Goal: Task Accomplishment & Management: Use online tool/utility

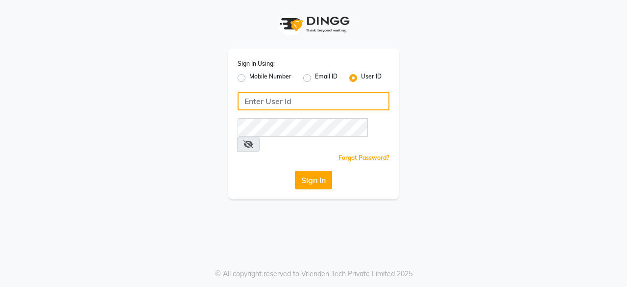
type input "aarzooarora"
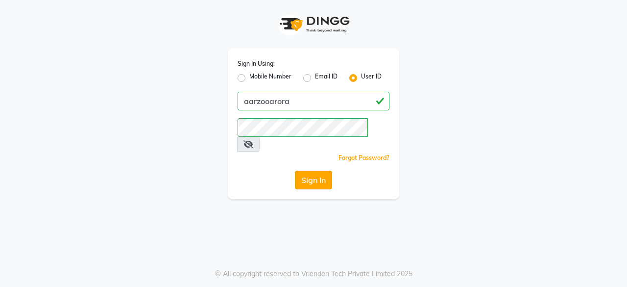
click at [314, 170] on button "Sign In" at bounding box center [313, 179] width 37 height 19
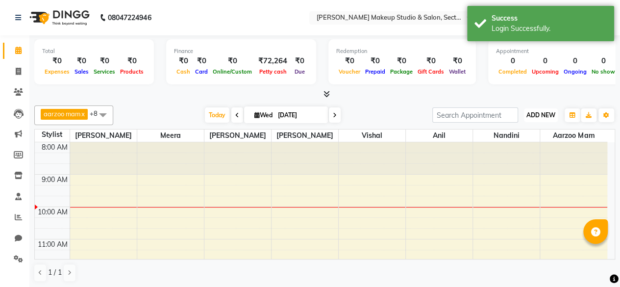
click at [541, 111] on span "ADD NEW" at bounding box center [540, 114] width 29 height 7
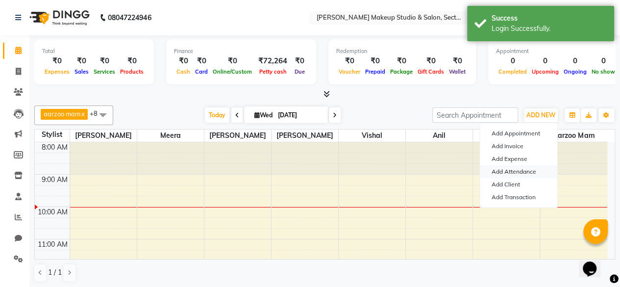
click at [521, 171] on link "Add Attendance" at bounding box center [517, 171] width 77 height 13
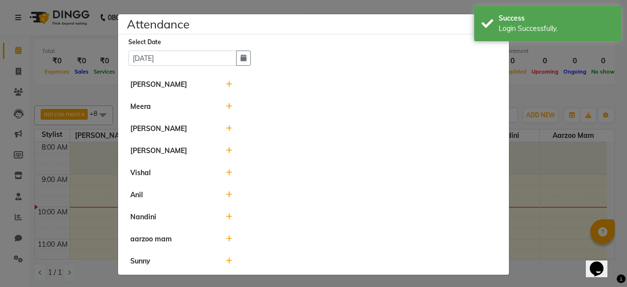
click at [229, 214] on icon at bounding box center [229, 216] width 6 height 7
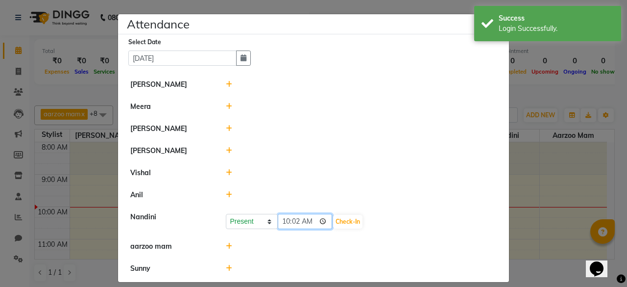
click at [308, 218] on input "10:02" at bounding box center [305, 221] width 55 height 15
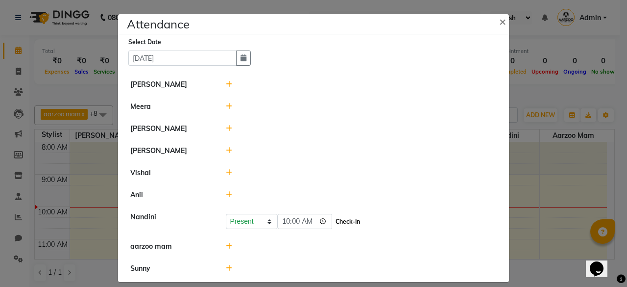
click at [335, 220] on button "Check-In" at bounding box center [347, 222] width 29 height 14
type input "10:00"
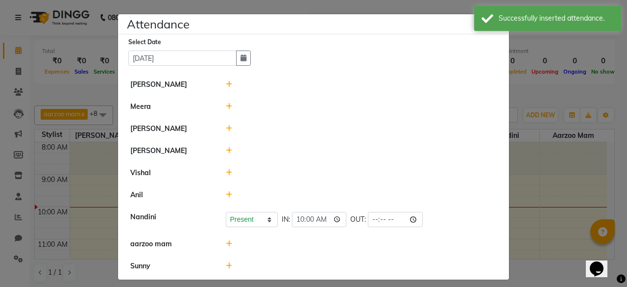
click at [226, 106] on icon at bounding box center [229, 106] width 6 height 7
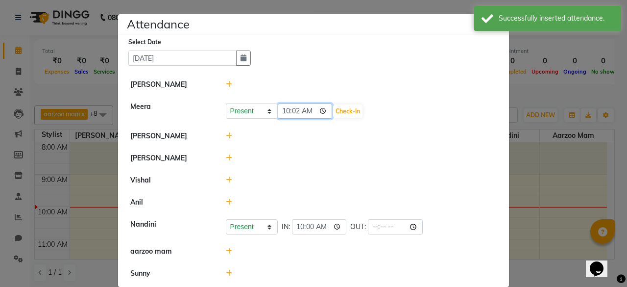
drag, startPoint x: 307, startPoint y: 109, endPoint x: 309, endPoint y: 115, distance: 6.7
click at [307, 109] on input "10:02" at bounding box center [305, 110] width 55 height 15
type input "10:00"
click at [337, 113] on button "Check-In" at bounding box center [347, 111] width 29 height 14
click at [226, 201] on icon at bounding box center [229, 201] width 6 height 7
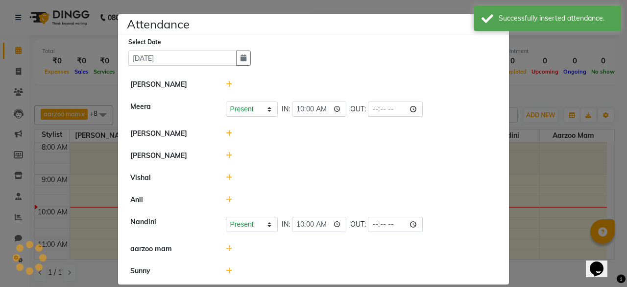
click at [308, 206] on li "Anil" at bounding box center [313, 200] width 386 height 23
click at [226, 198] on icon at bounding box center [229, 199] width 6 height 7
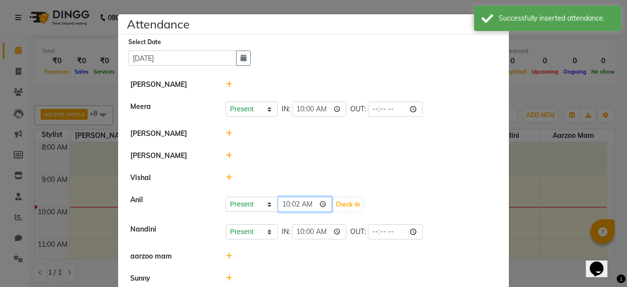
click at [306, 200] on input "10:02" at bounding box center [305, 203] width 55 height 15
type input "10:00"
click at [335, 199] on button "Check-In" at bounding box center [347, 204] width 29 height 14
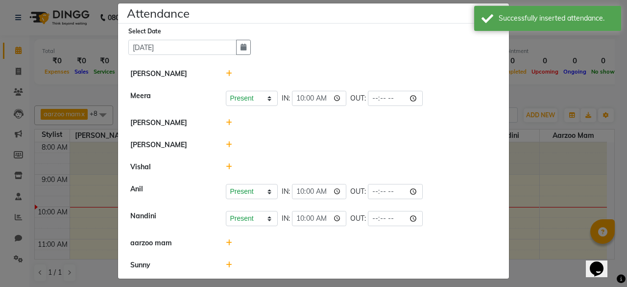
scroll to position [15, 0]
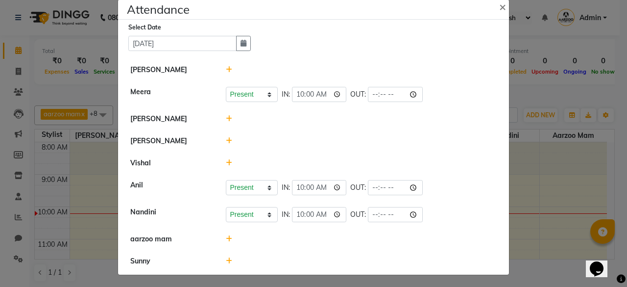
click at [226, 138] on icon at bounding box center [229, 140] width 6 height 7
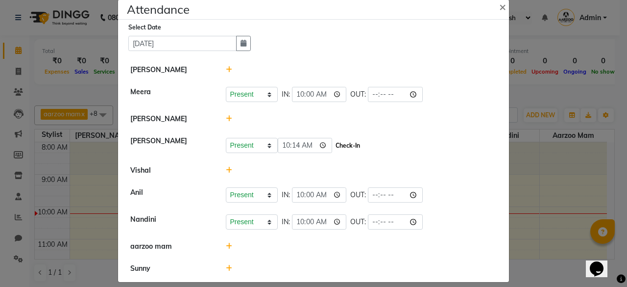
click at [333, 144] on button "Check-In" at bounding box center [347, 146] width 29 height 14
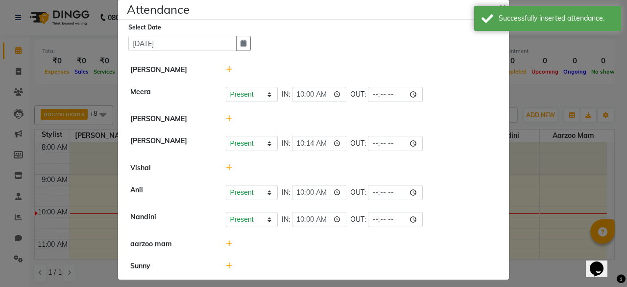
drag, startPoint x: 223, startPoint y: 115, endPoint x: 299, endPoint y: 132, distance: 77.7
click at [230, 117] on div at bounding box center [361, 119] width 286 height 10
click at [226, 118] on icon at bounding box center [229, 118] width 6 height 7
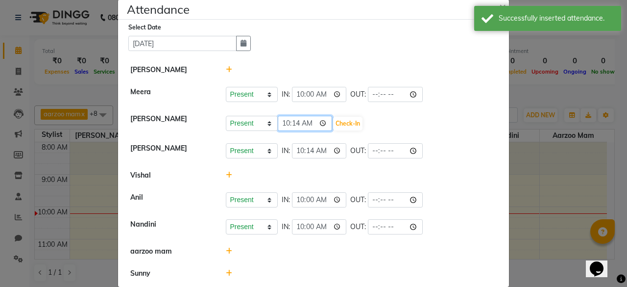
click at [306, 123] on input "10:14" at bounding box center [305, 123] width 55 height 15
type input "10:13"
click at [338, 122] on button "Check-In" at bounding box center [347, 124] width 29 height 14
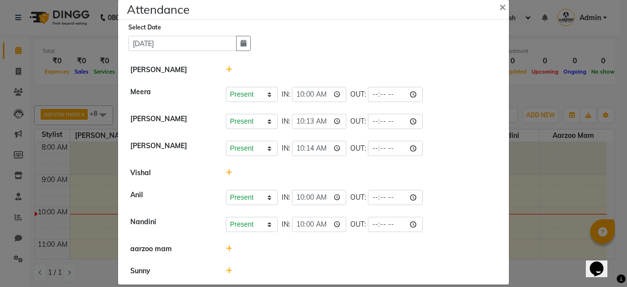
click at [226, 269] on icon at bounding box center [229, 270] width 6 height 7
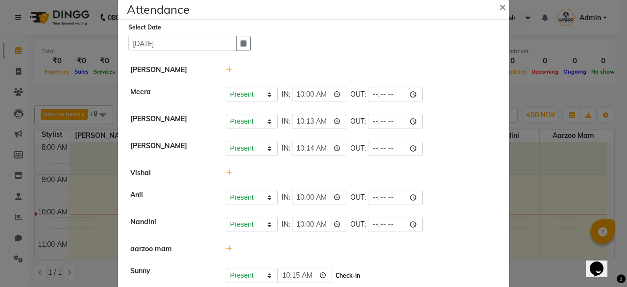
click at [335, 272] on button "Check-In" at bounding box center [347, 275] width 29 height 14
click at [226, 70] on icon at bounding box center [229, 69] width 6 height 7
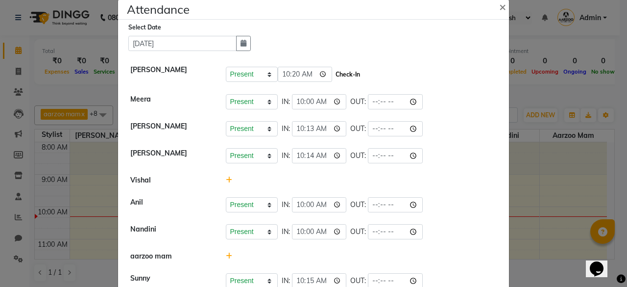
click at [333, 73] on button "Check-In" at bounding box center [347, 75] width 29 height 14
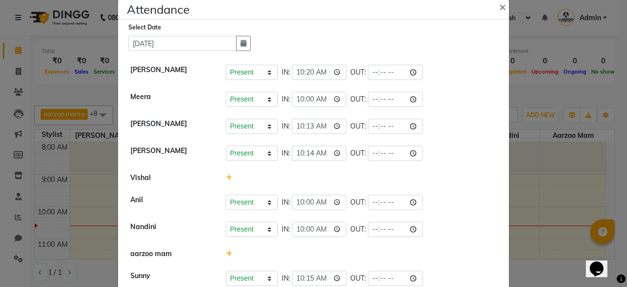
click at [226, 175] on icon at bounding box center [229, 177] width 6 height 7
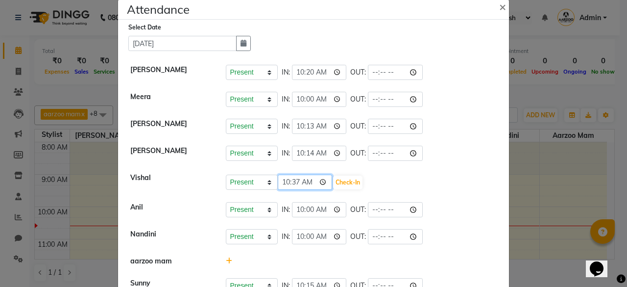
click at [307, 181] on input "10:37" at bounding box center [305, 181] width 55 height 15
type input "10:16"
click at [340, 186] on button "Check-In" at bounding box center [347, 182] width 29 height 14
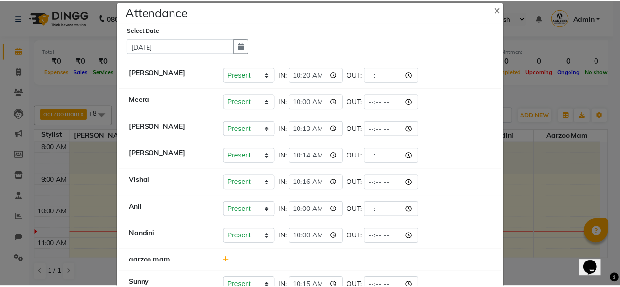
scroll to position [0, 0]
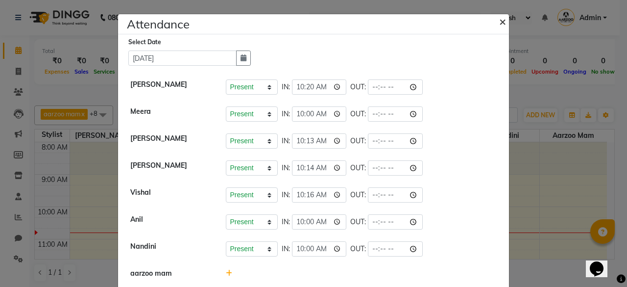
click at [499, 23] on span "×" at bounding box center [502, 21] width 7 height 15
